Goal: Book appointment/travel/reservation

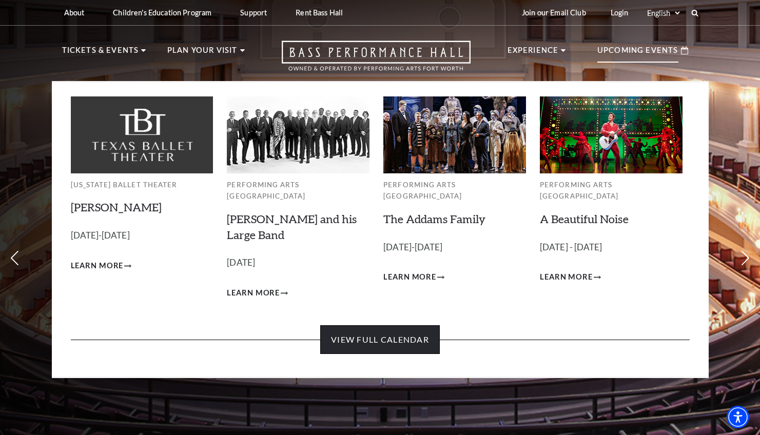
click at [384, 328] on link "View Full Calendar" at bounding box center [380, 339] width 120 height 29
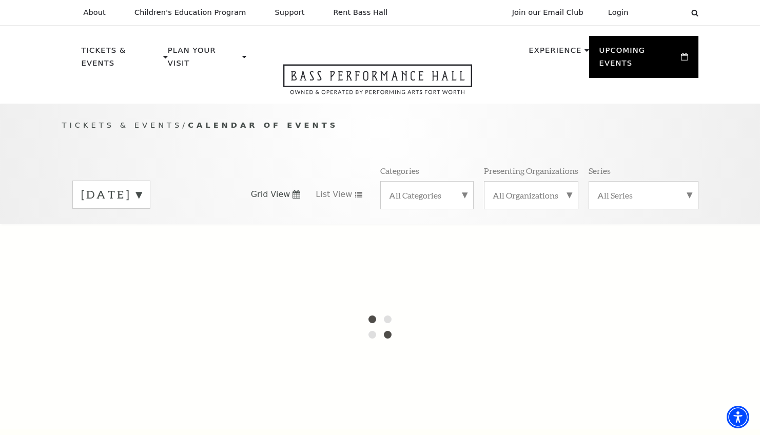
click at [142, 187] on label "[DATE]" at bounding box center [111, 195] width 61 height 16
click at [157, 268] on div at bounding box center [380, 326] width 760 height 205
click at [162, 267] on div at bounding box center [380, 326] width 760 height 205
click at [163, 267] on div at bounding box center [380, 326] width 760 height 205
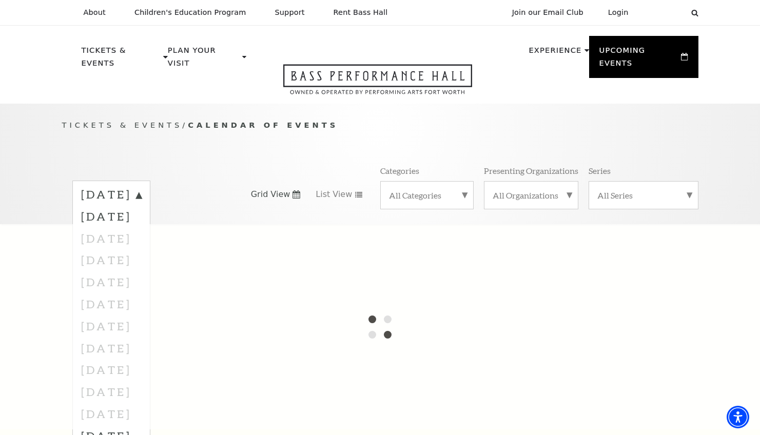
click at [163, 267] on div at bounding box center [380, 326] width 760 height 205
click at [293, 271] on div at bounding box center [380, 326] width 760 height 205
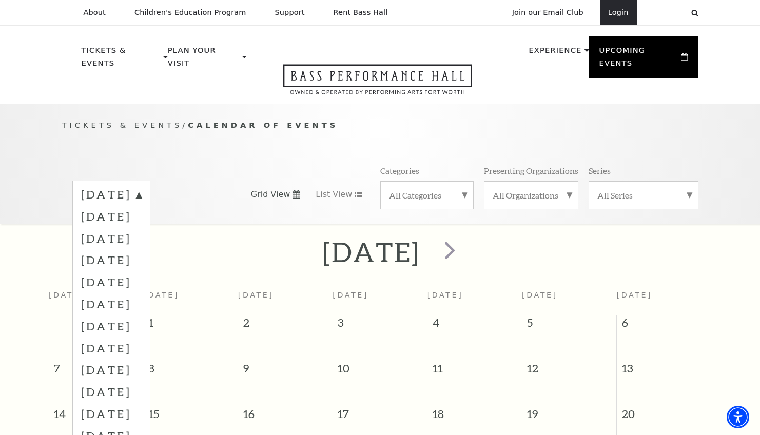
scroll to position [90, 0]
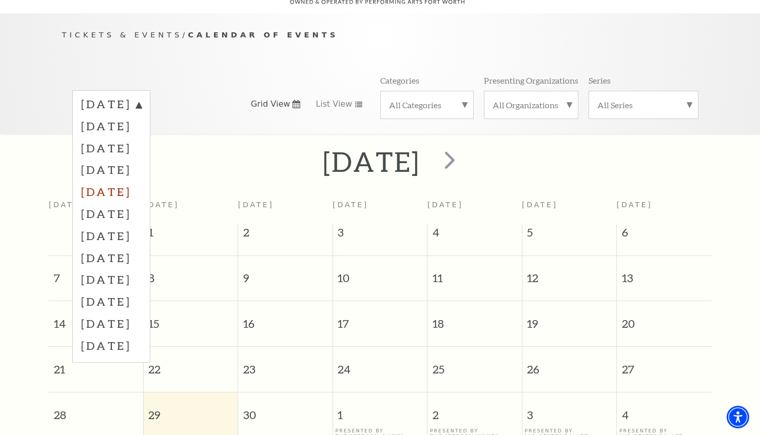
click at [142, 181] on label "[DATE]" at bounding box center [111, 192] width 61 height 22
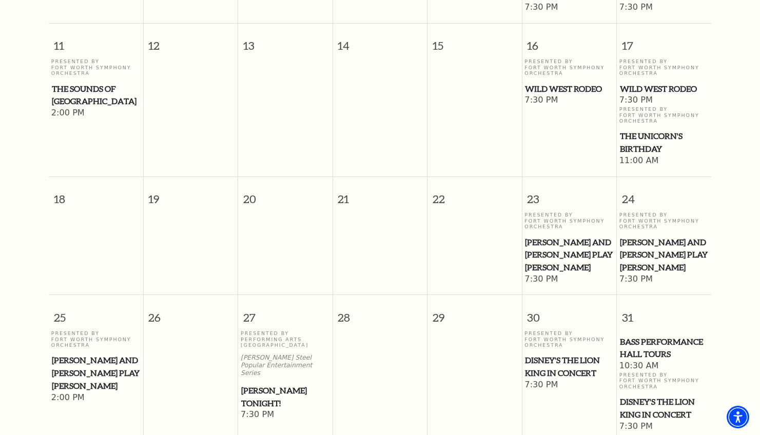
scroll to position [512, 0]
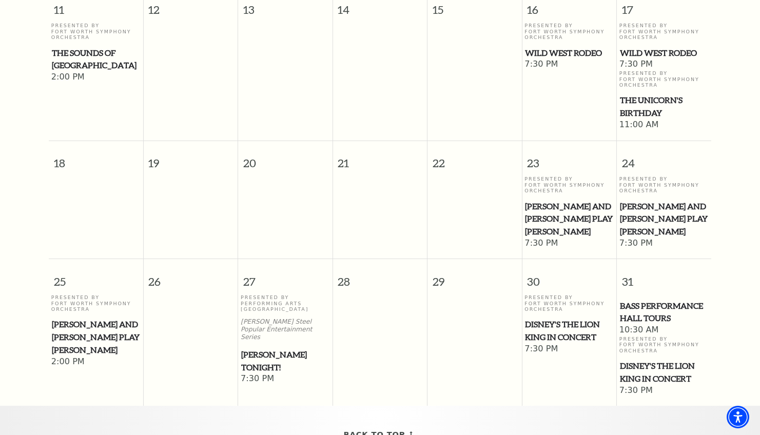
click at [273, 349] on span "[PERSON_NAME] Tonight!" at bounding box center [285, 361] width 88 height 25
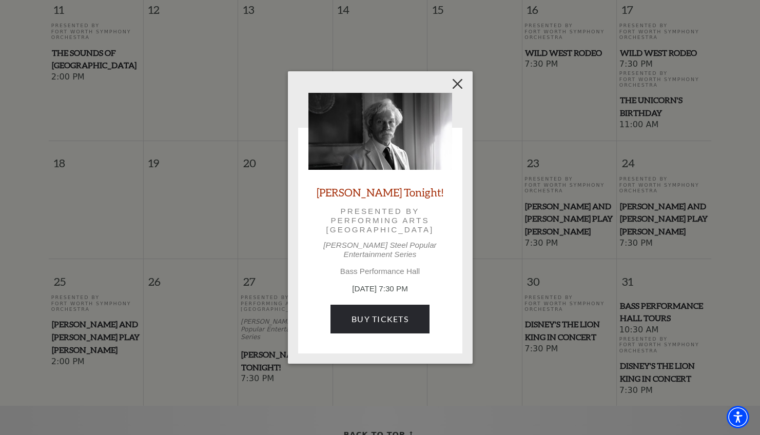
click at [453, 91] on button "Close" at bounding box center [458, 84] width 20 height 20
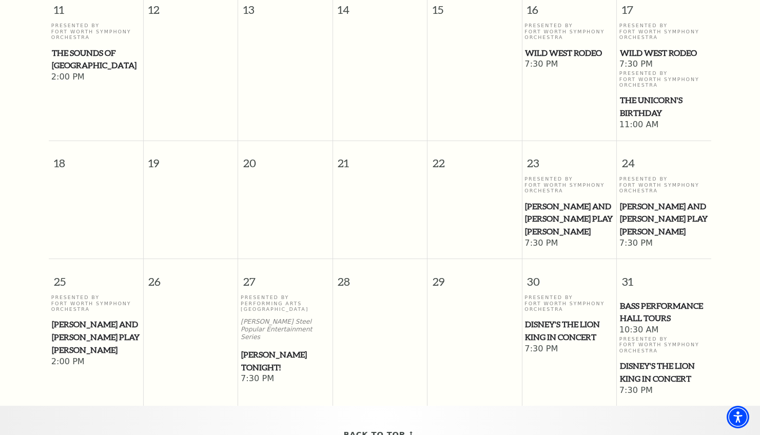
click at [548, 322] on span "Disney's The Lion King in Concert" at bounding box center [569, 330] width 88 height 25
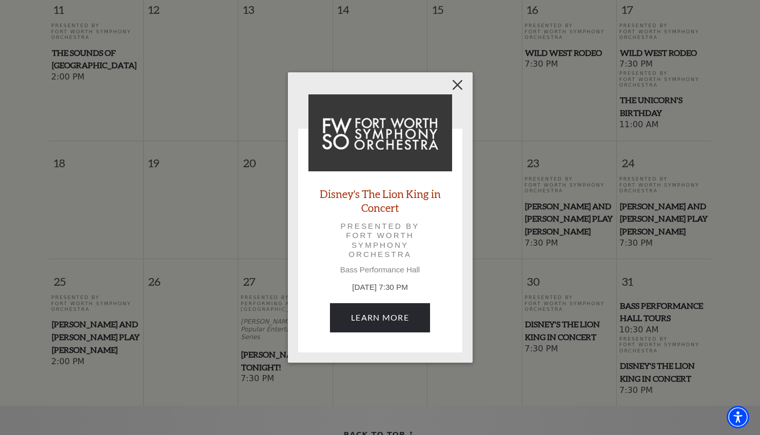
click at [459, 84] on button "Close" at bounding box center [458, 85] width 20 height 20
